Goal: Information Seeking & Learning: Learn about a topic

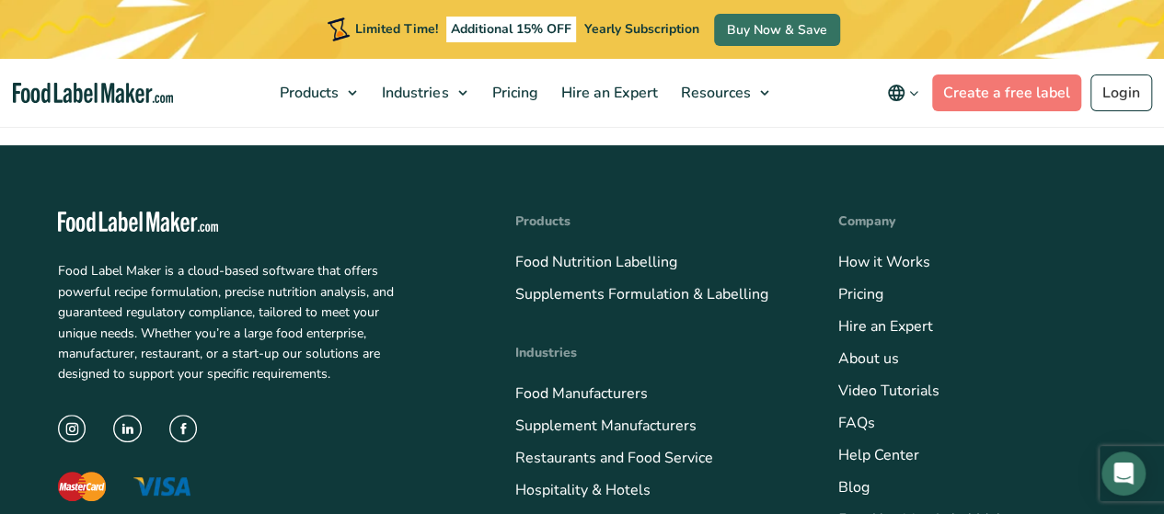
scroll to position [7158, 0]
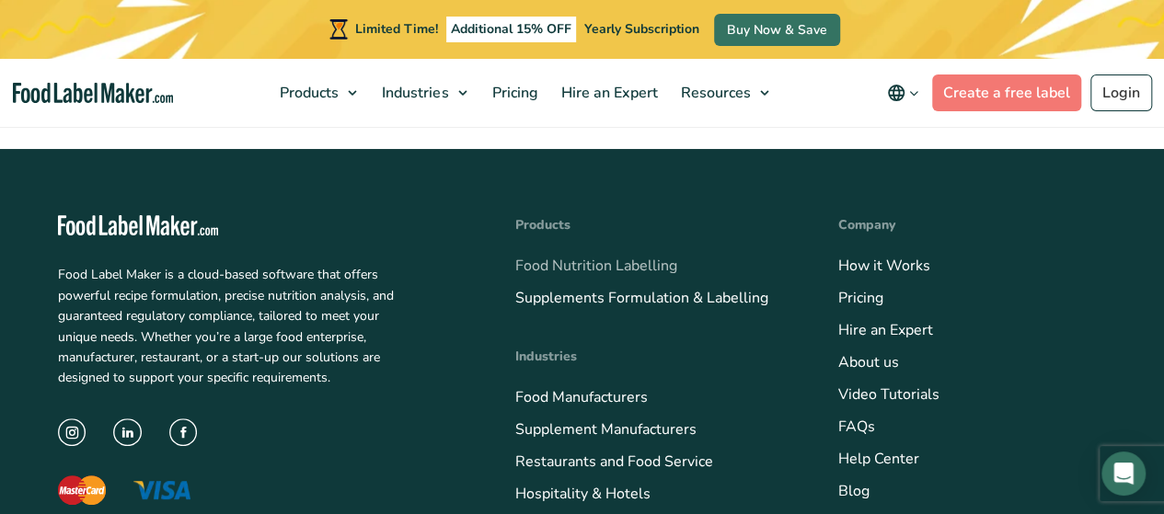
click at [599, 256] on link "Food Nutrition Labelling" at bounding box center [596, 266] width 162 height 20
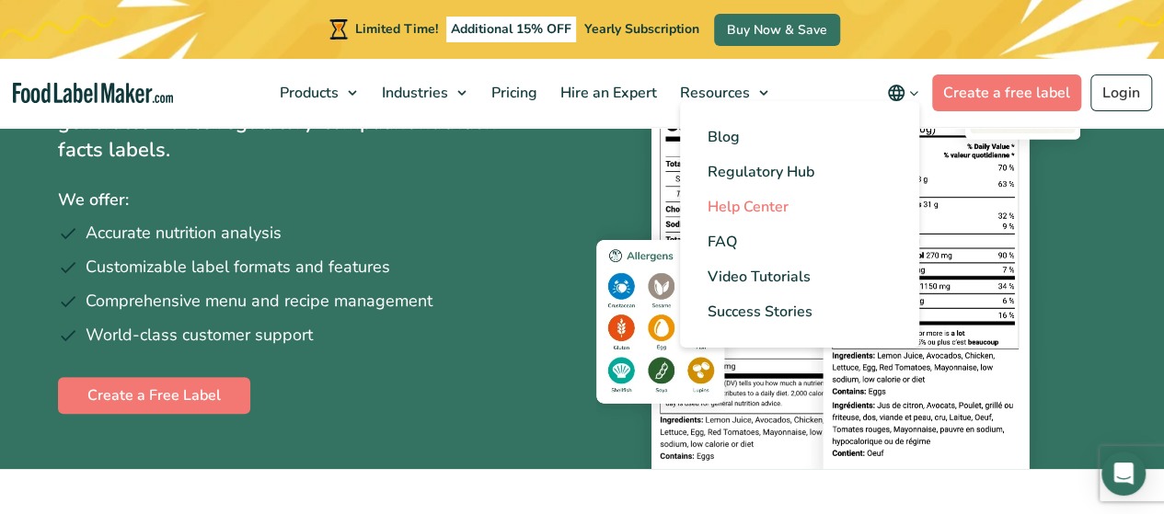
scroll to position [230, 0]
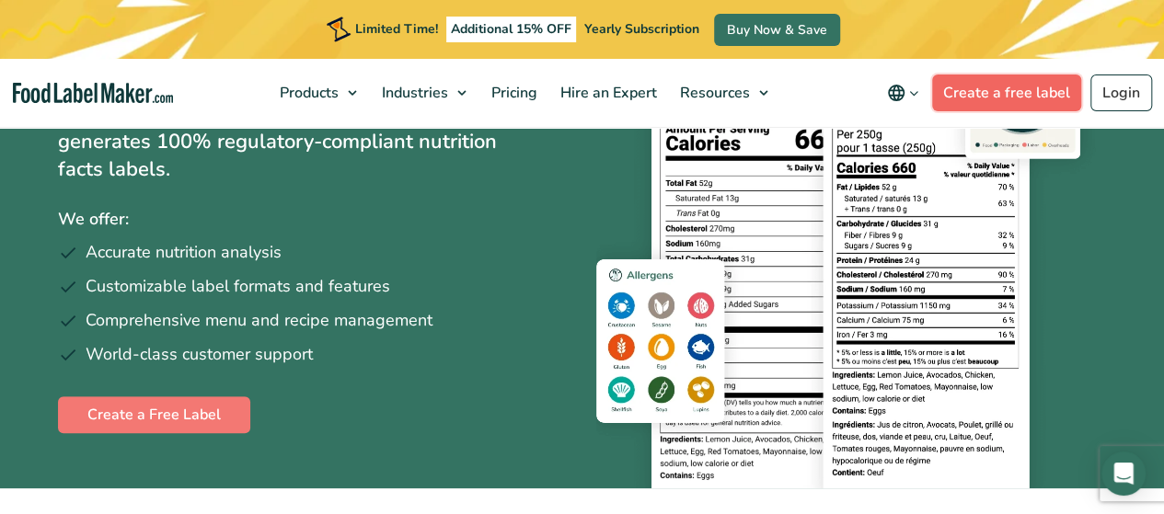
click at [982, 103] on link "Create a free label" at bounding box center [1006, 93] width 149 height 37
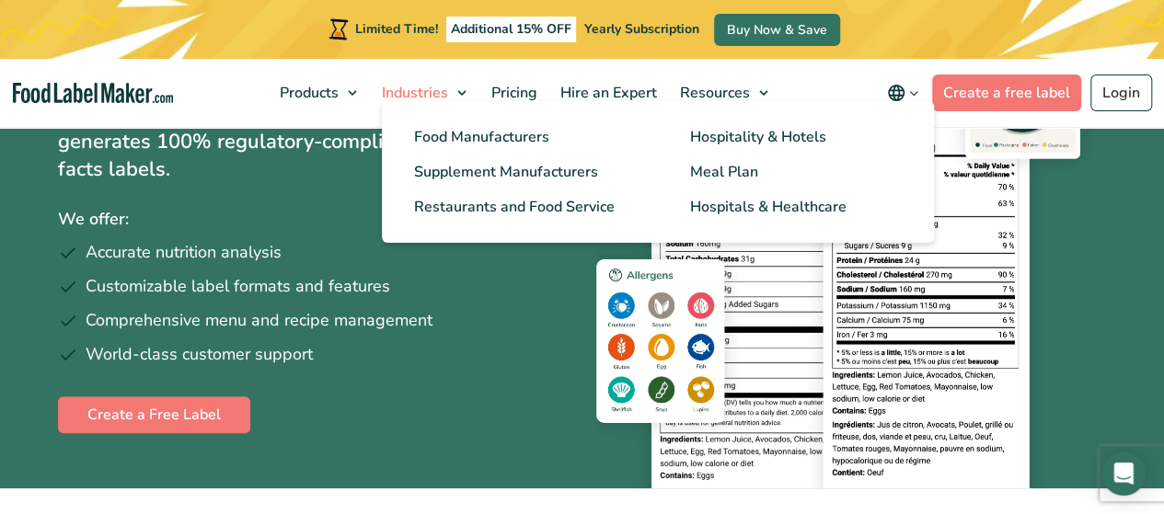
click at [420, 87] on span "Industries" at bounding box center [413, 93] width 74 height 20
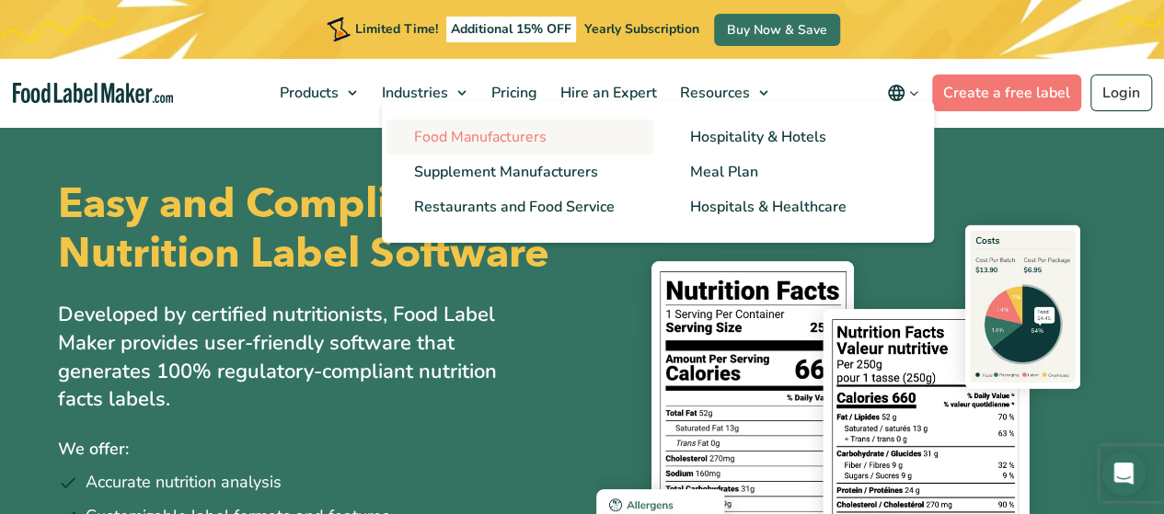
click at [454, 146] on span "Food Manufacturers" at bounding box center [480, 137] width 133 height 20
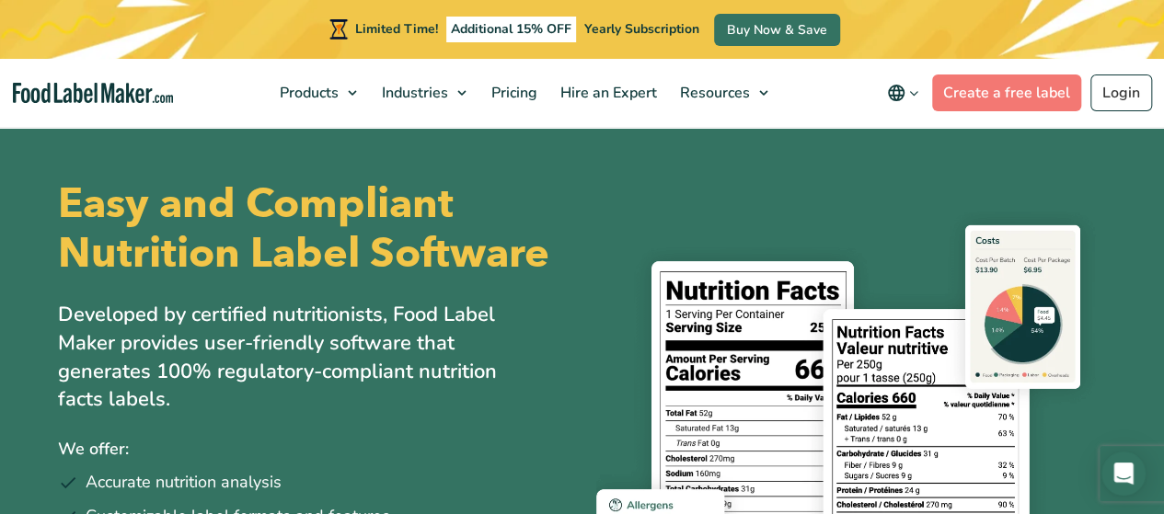
scroll to position [230, 0]
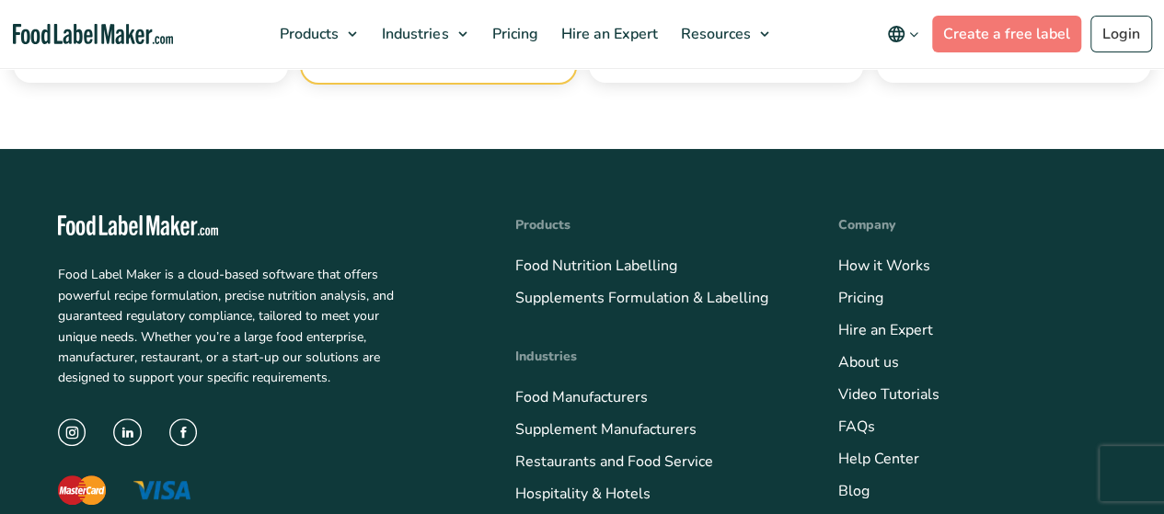
scroll to position [5624, 0]
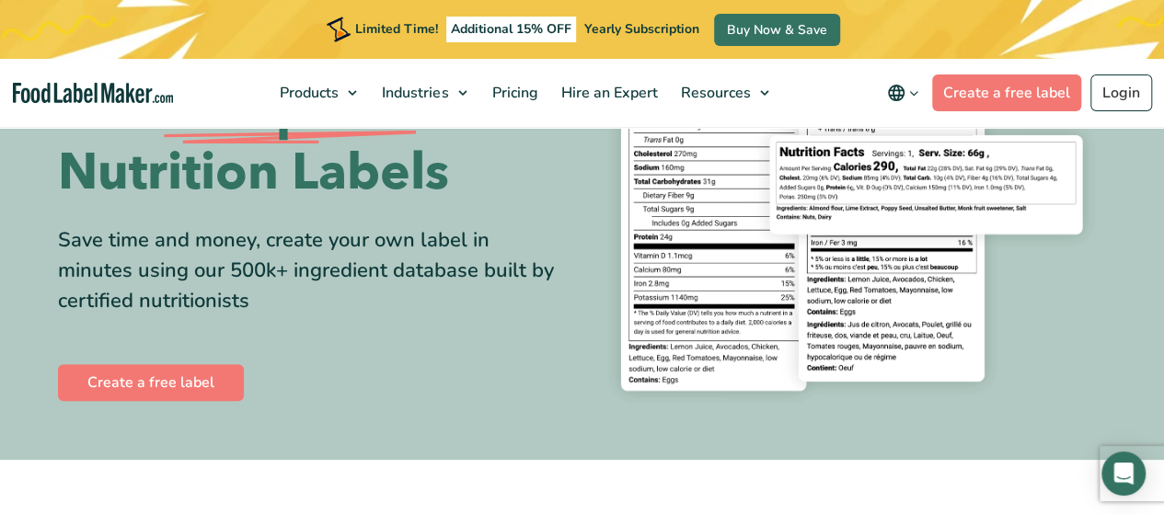
scroll to position [221, 0]
